Goal: Find specific page/section: Find specific page/section

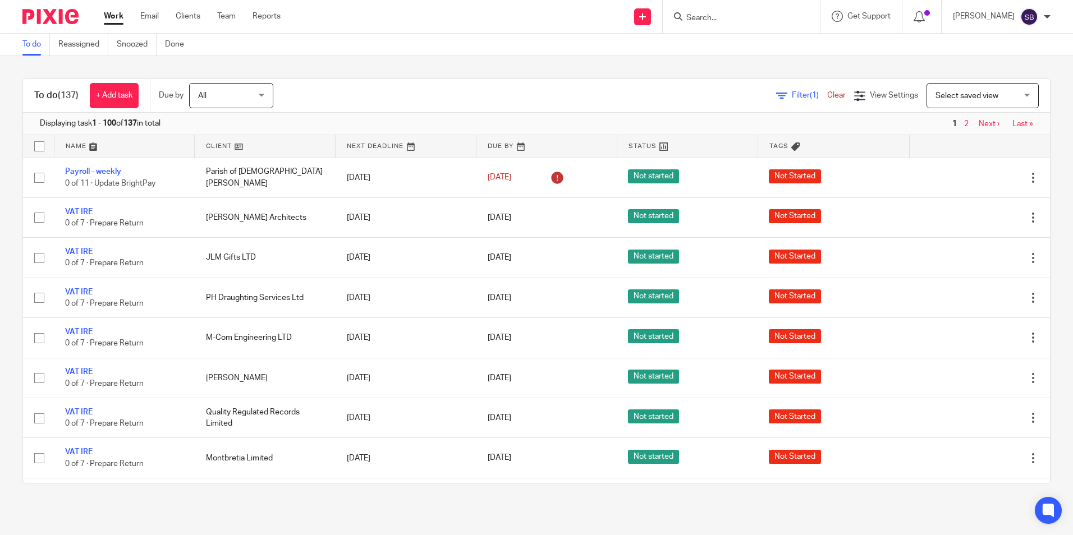
click at [710, 12] on form at bounding box center [745, 17] width 120 height 14
click at [713, 23] on input "Search" at bounding box center [735, 18] width 101 height 10
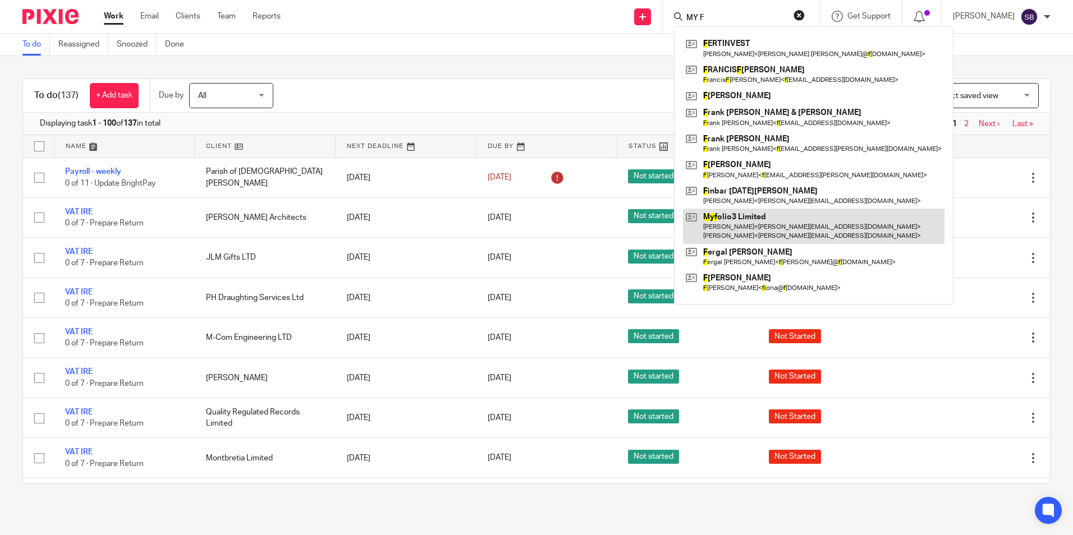
type input "MY F"
click at [761, 215] on link at bounding box center [813, 226] width 261 height 35
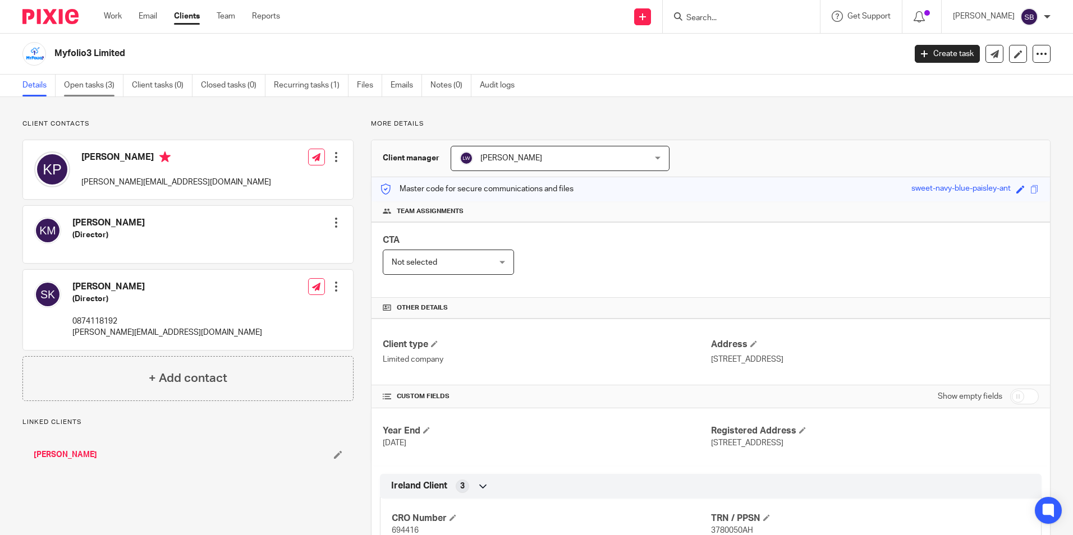
click at [97, 88] on link "Open tasks (3)" at bounding box center [93, 86] width 59 height 22
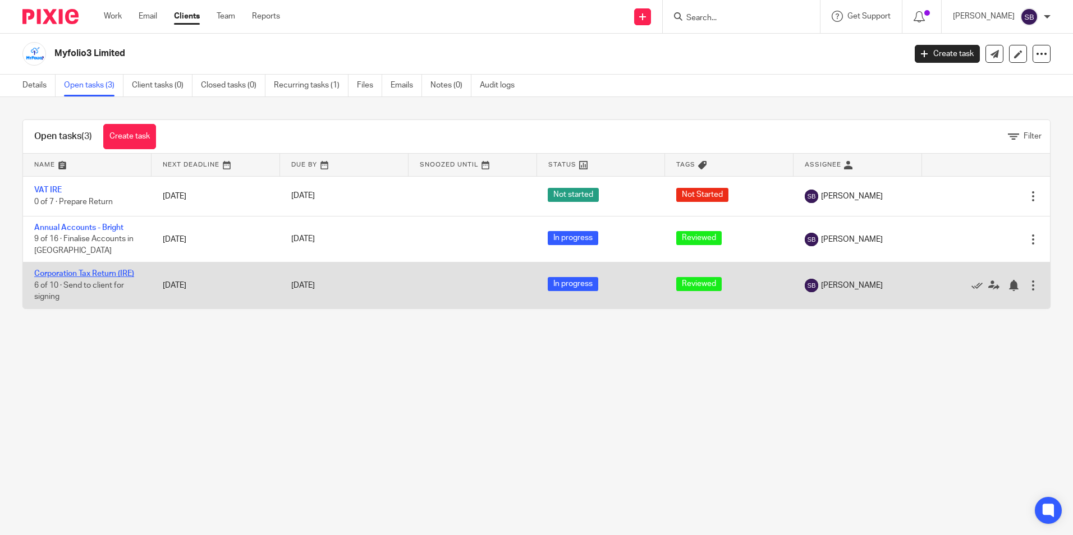
click at [107, 272] on link "Corporation Tax Return (IRE)" at bounding box center [84, 274] width 100 height 8
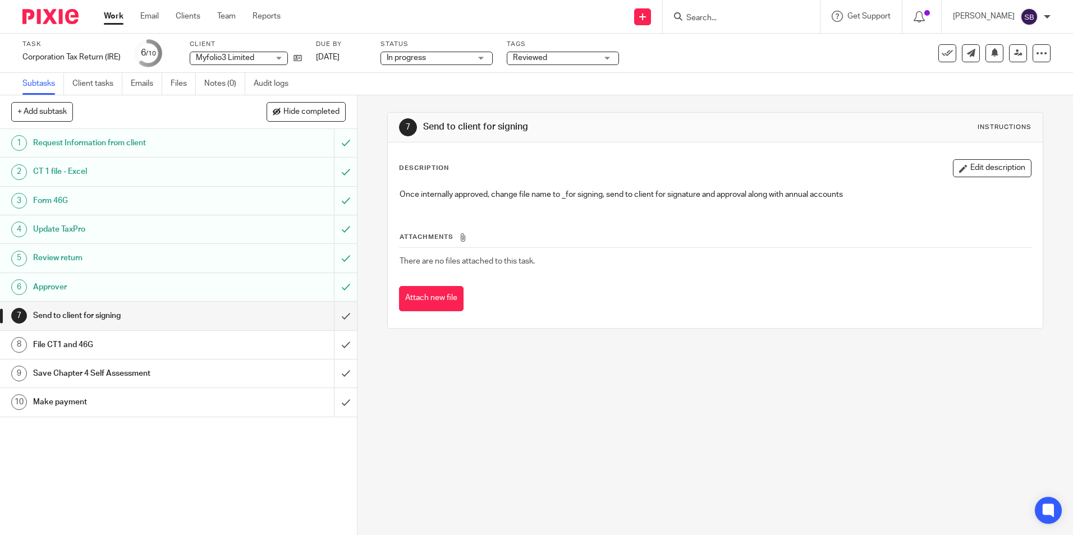
click at [59, 282] on h1 "Approver" at bounding box center [129, 287] width 193 height 17
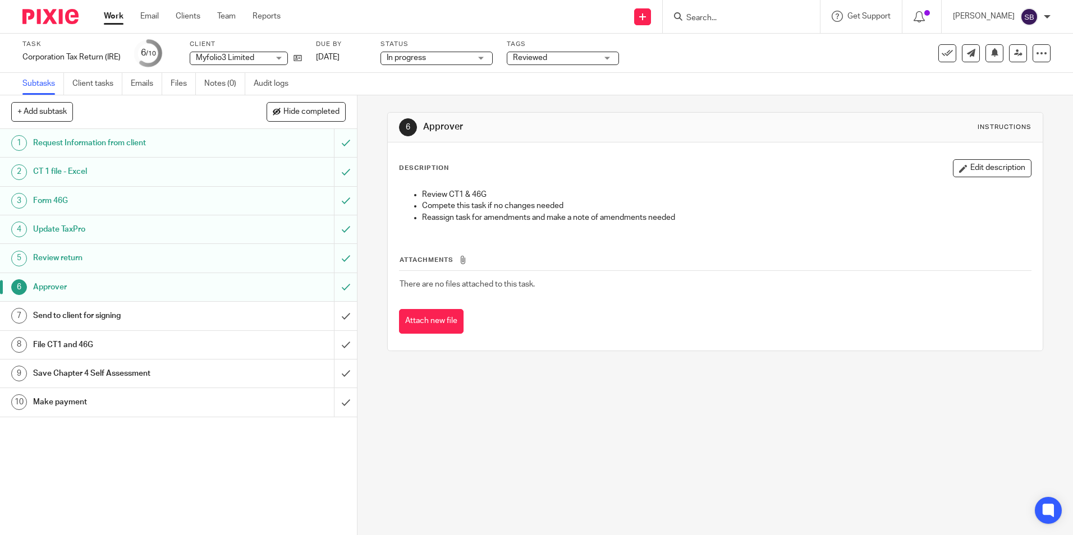
click at [65, 311] on h1 "Send to client for signing" at bounding box center [129, 315] width 193 height 17
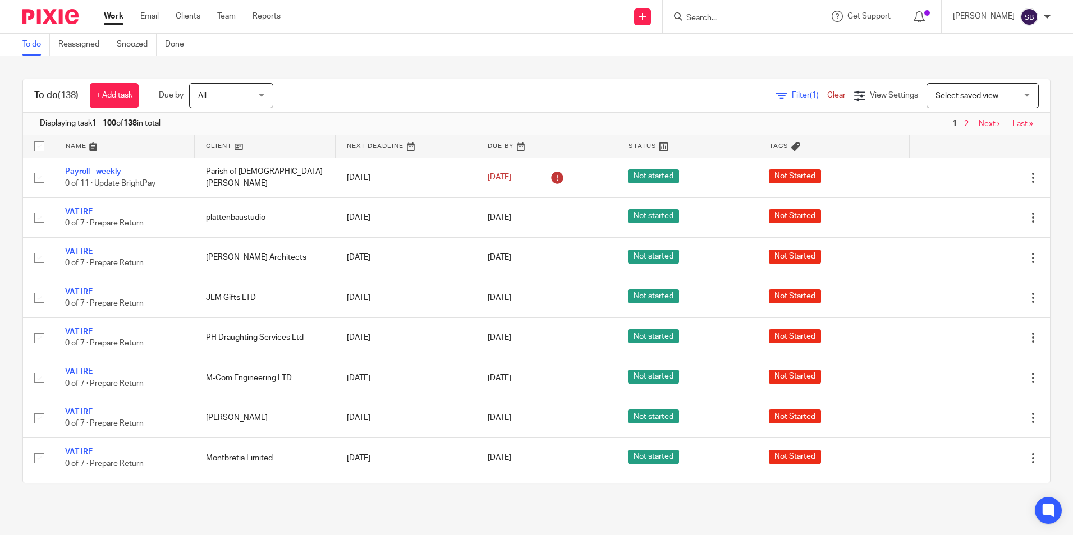
click at [703, 13] on input "Search" at bounding box center [735, 18] width 101 height 10
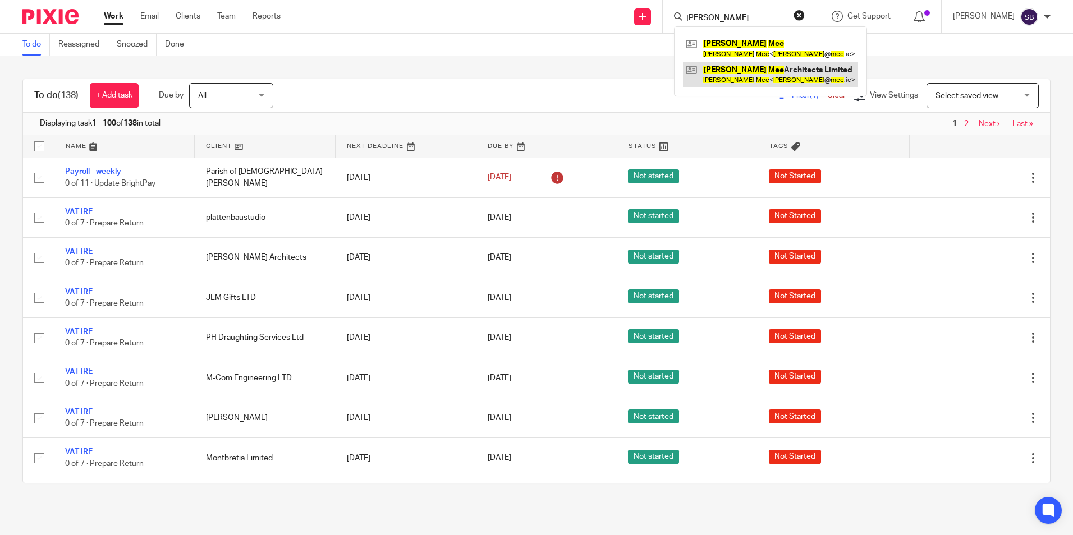
type input "ALAN MEE"
click at [781, 74] on link at bounding box center [770, 75] width 175 height 26
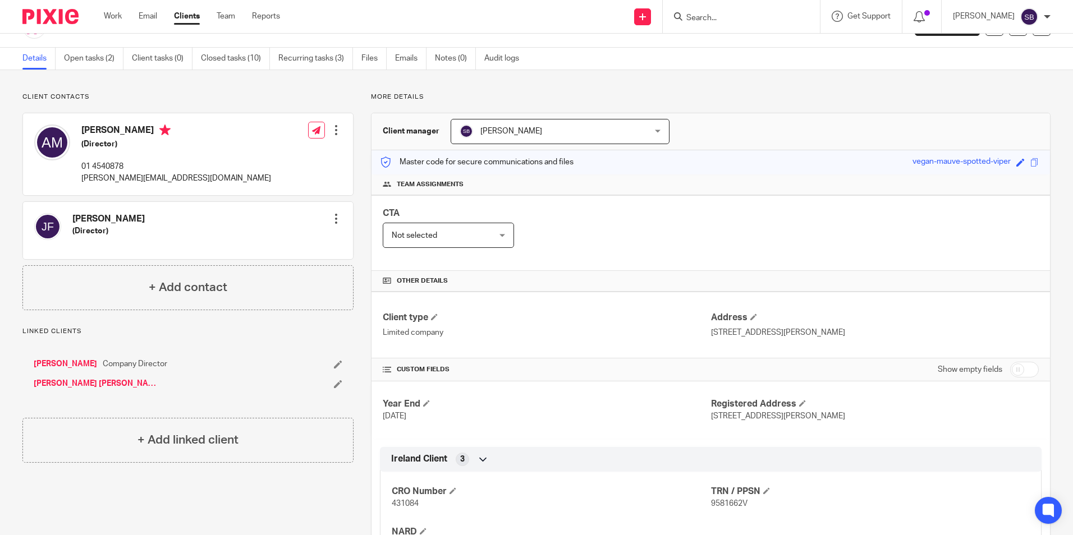
scroll to position [16, 0]
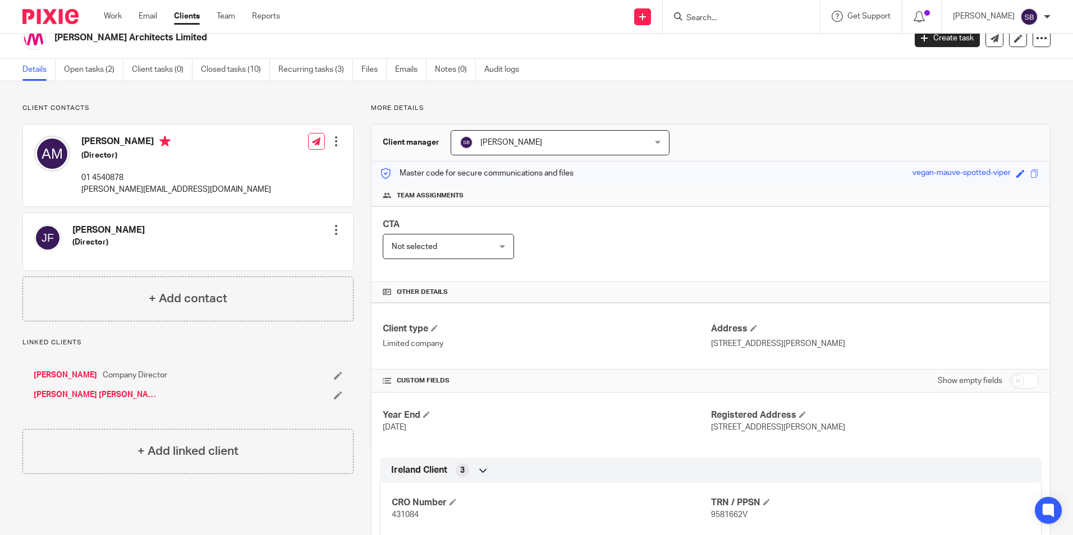
click at [716, 16] on input "Search" at bounding box center [735, 18] width 101 height 10
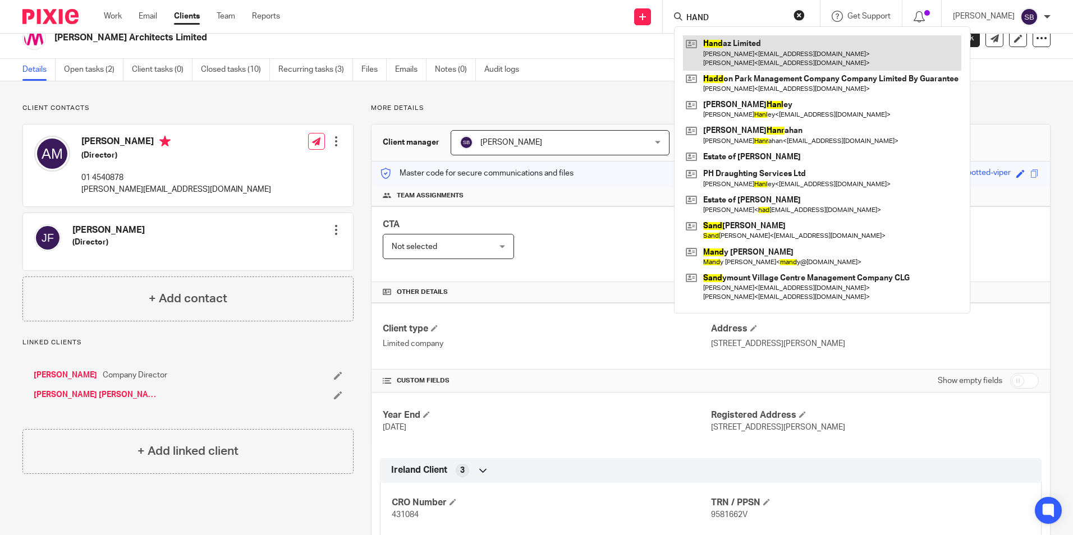
type input "HAND"
click at [773, 54] on link at bounding box center [822, 52] width 278 height 35
